Goal: Information Seeking & Learning: Learn about a topic

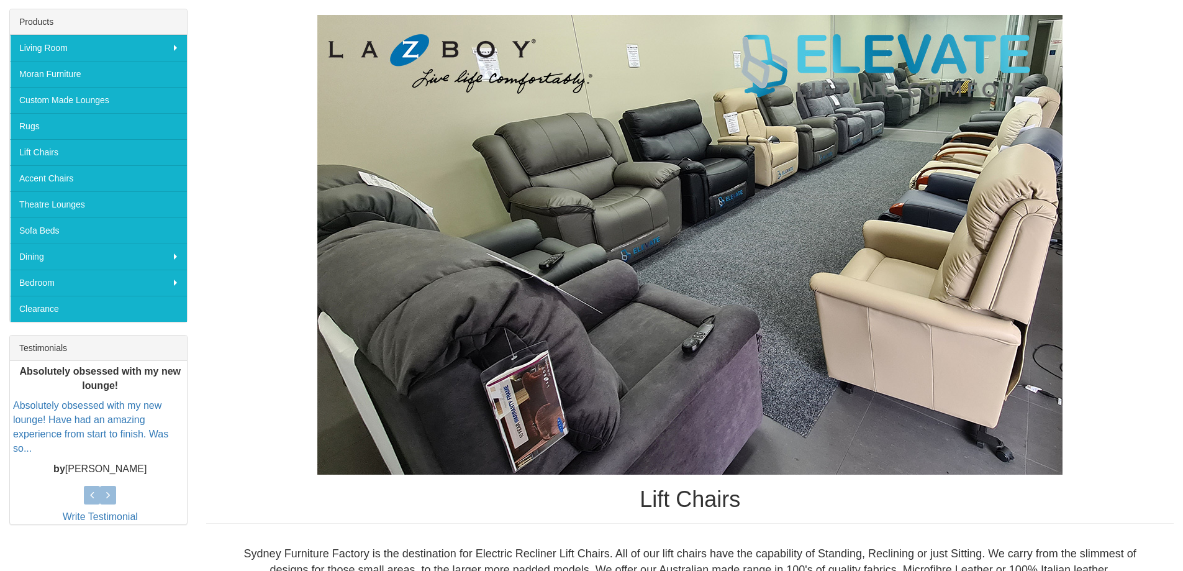
scroll to position [183, 0]
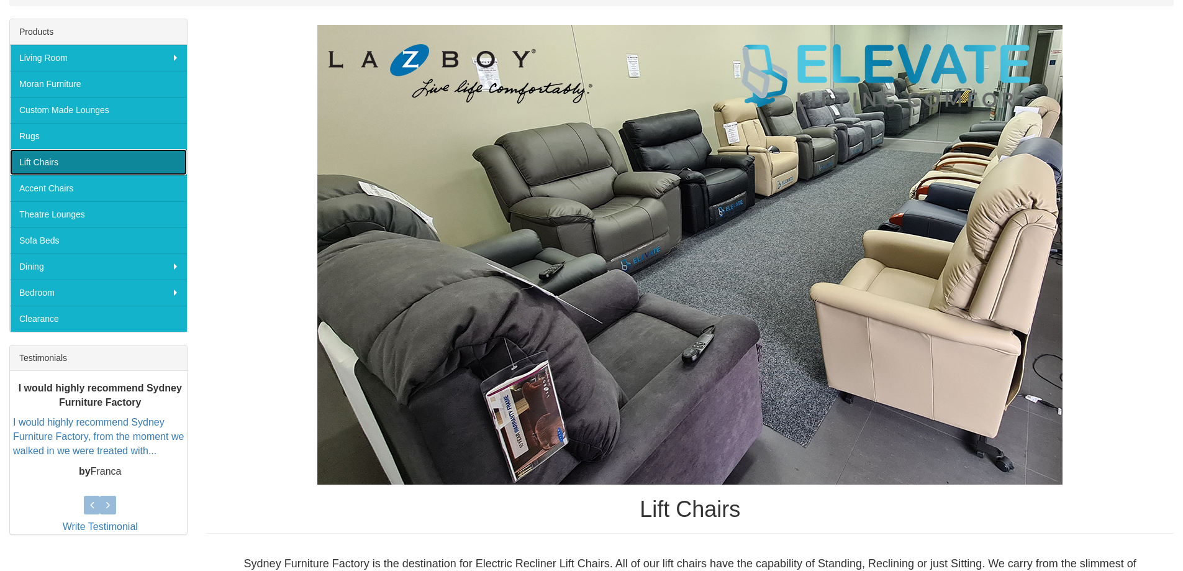
click at [42, 161] on link "Lift Chairs" at bounding box center [98, 162] width 177 height 26
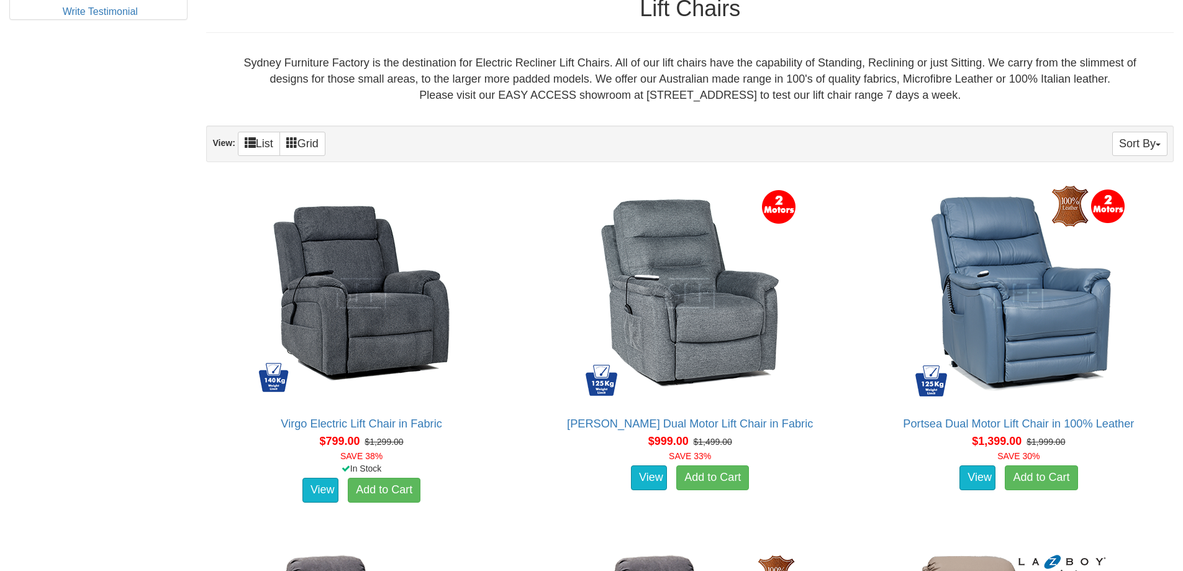
scroll to position [745, 0]
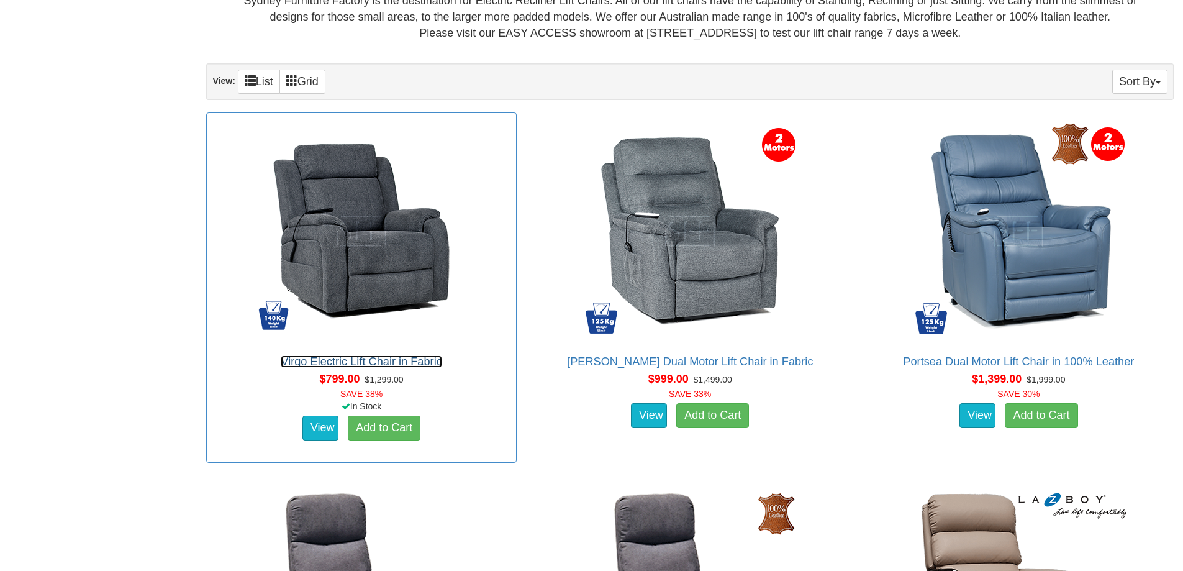
click at [342, 362] on link "Virgo Electric Lift Chair in Fabric" at bounding box center [361, 361] width 161 height 12
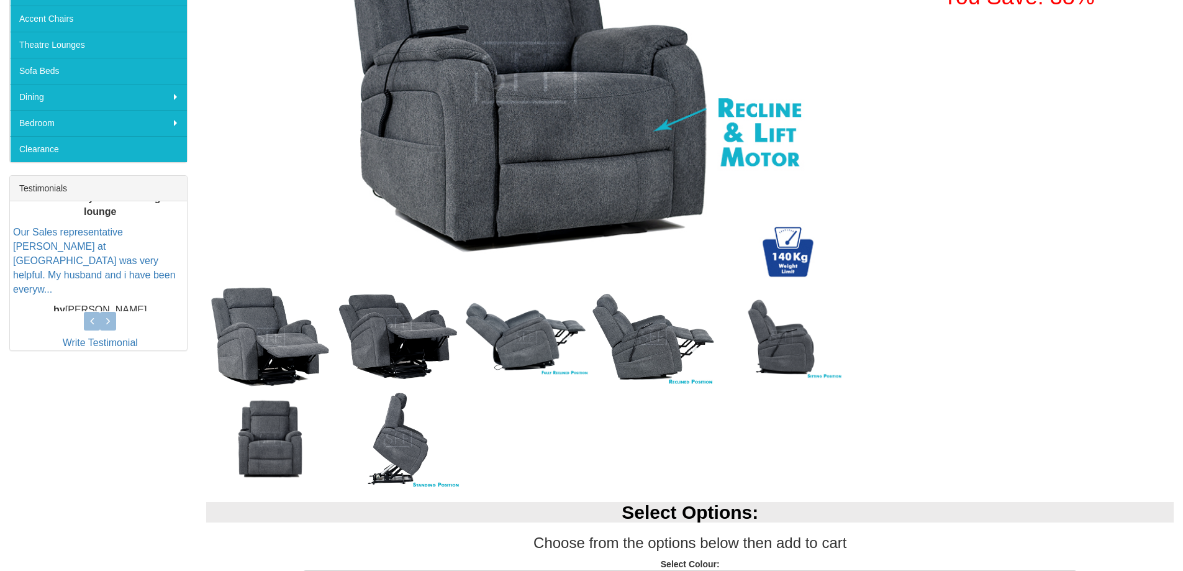
scroll to position [373, 0]
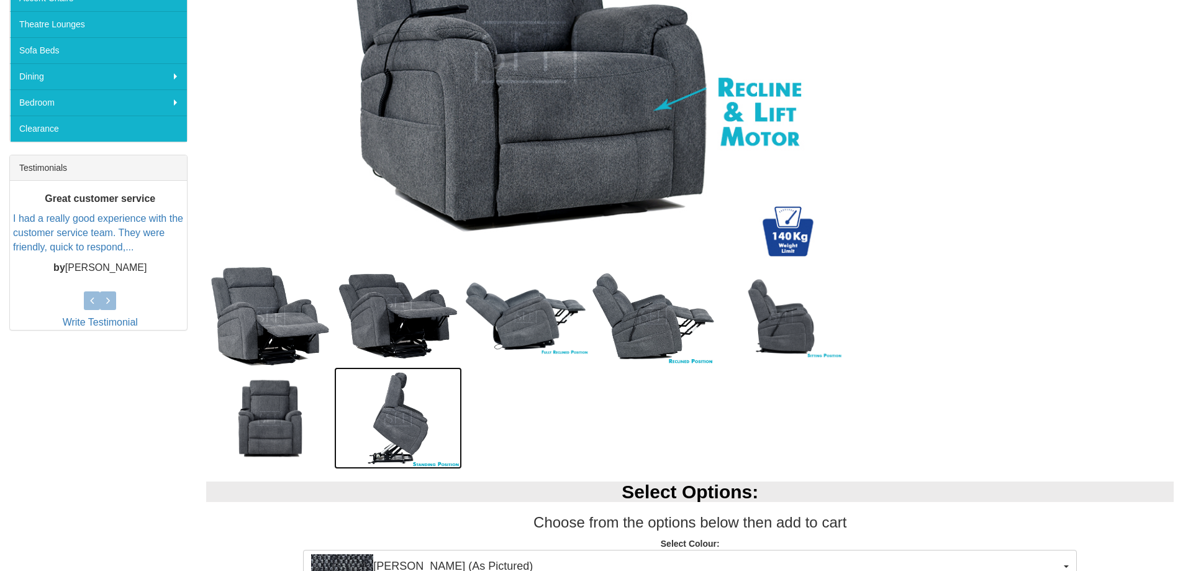
click at [412, 421] on img at bounding box center [398, 418] width 128 height 102
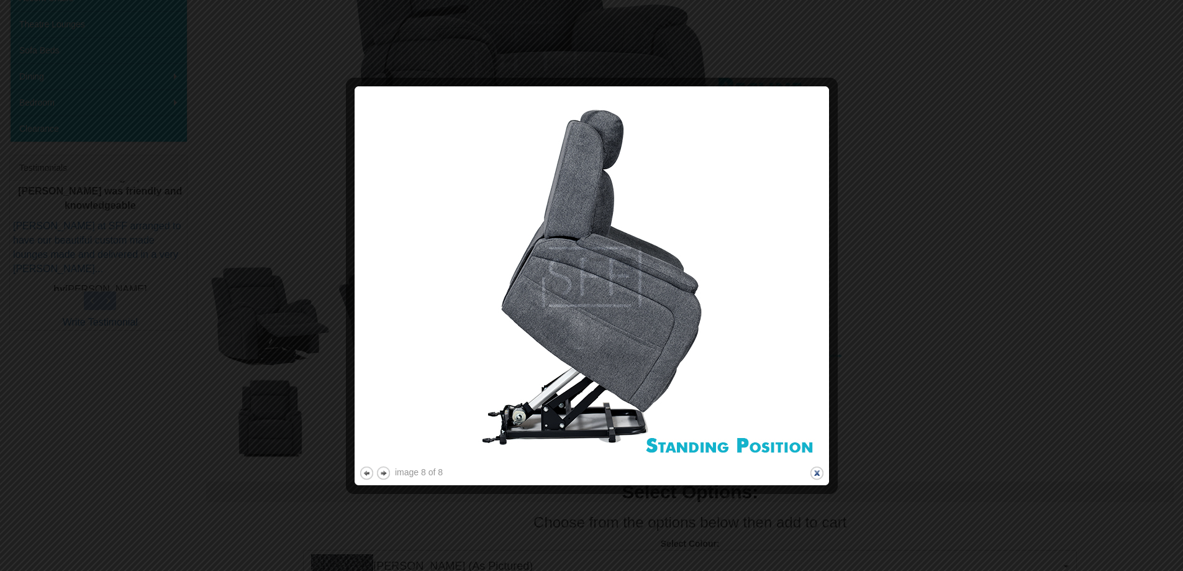
click at [818, 470] on button "close" at bounding box center [817, 473] width 16 height 16
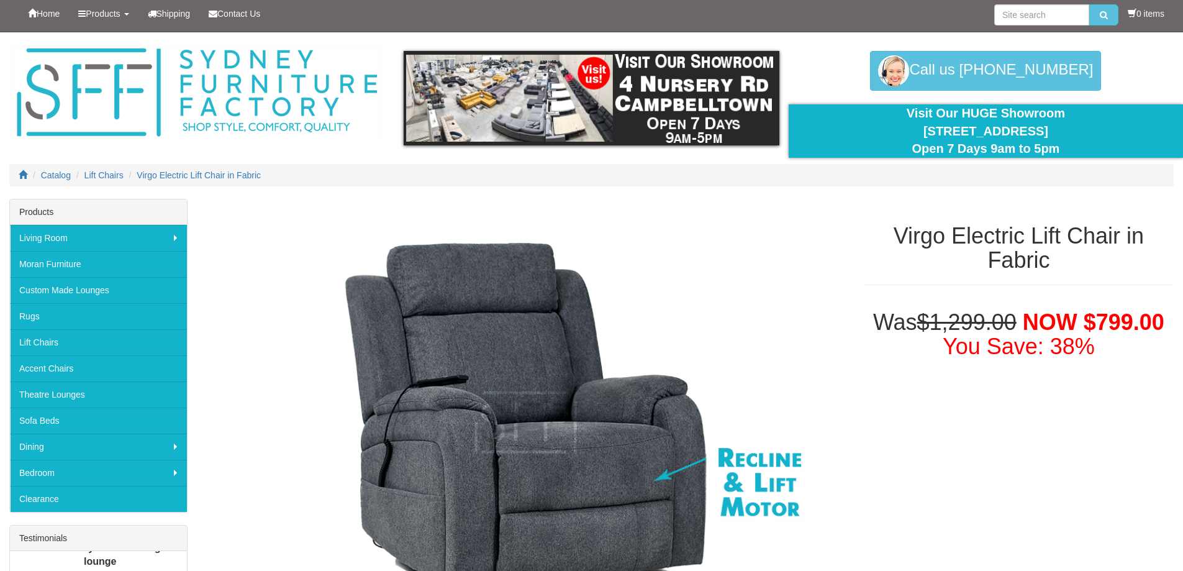
scroll to position [0, 0]
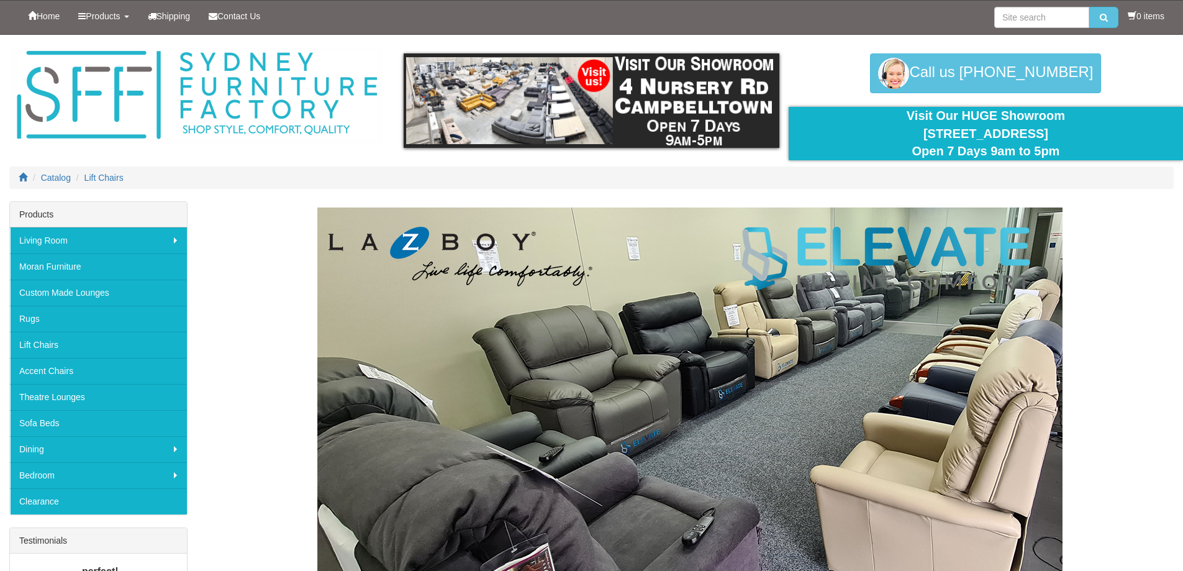
scroll to position [744, 0]
